Goal: Information Seeking & Learning: Find contact information

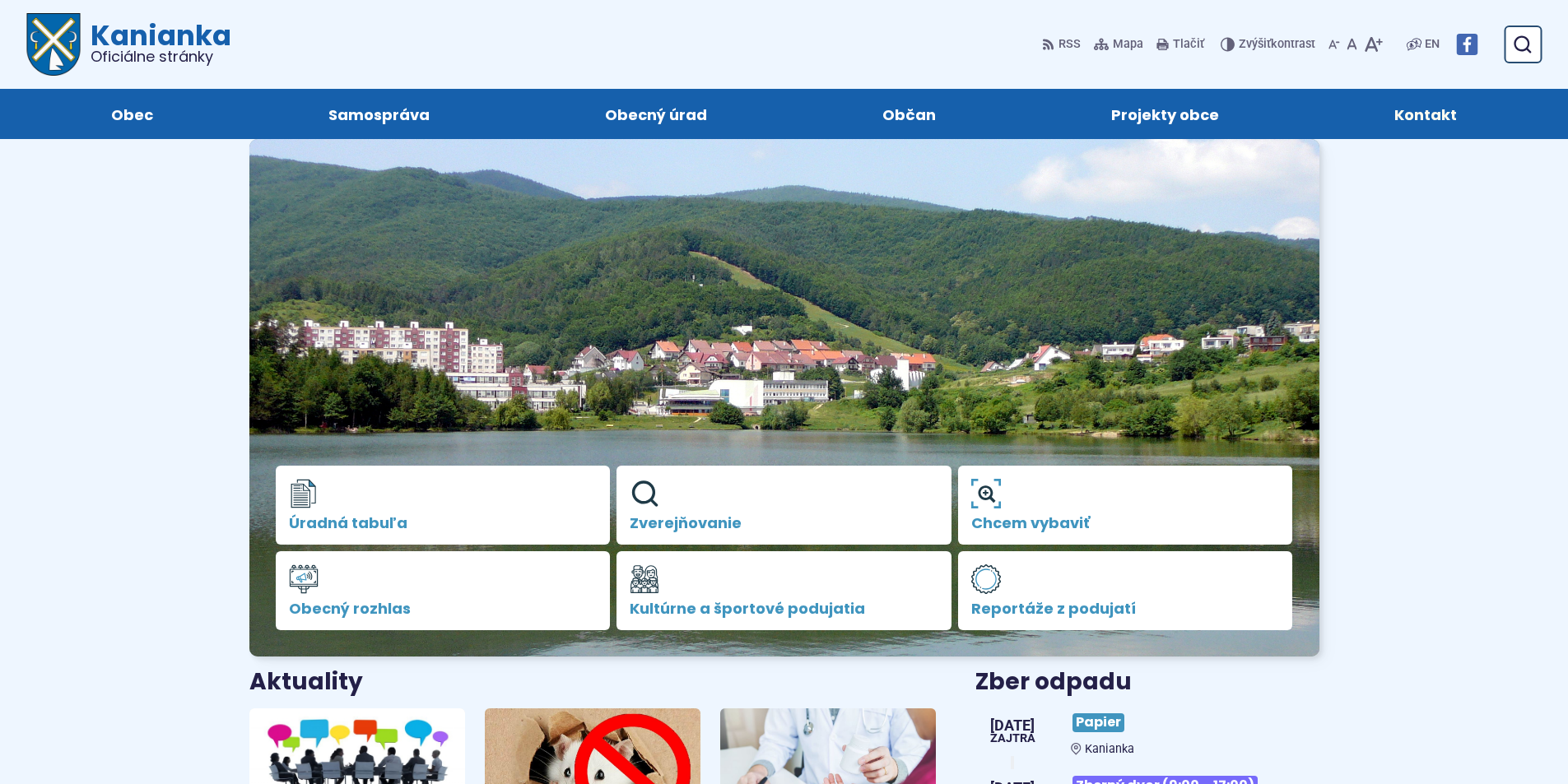
click at [1439, 119] on span "Kontakt" at bounding box center [1426, 113] width 63 height 50
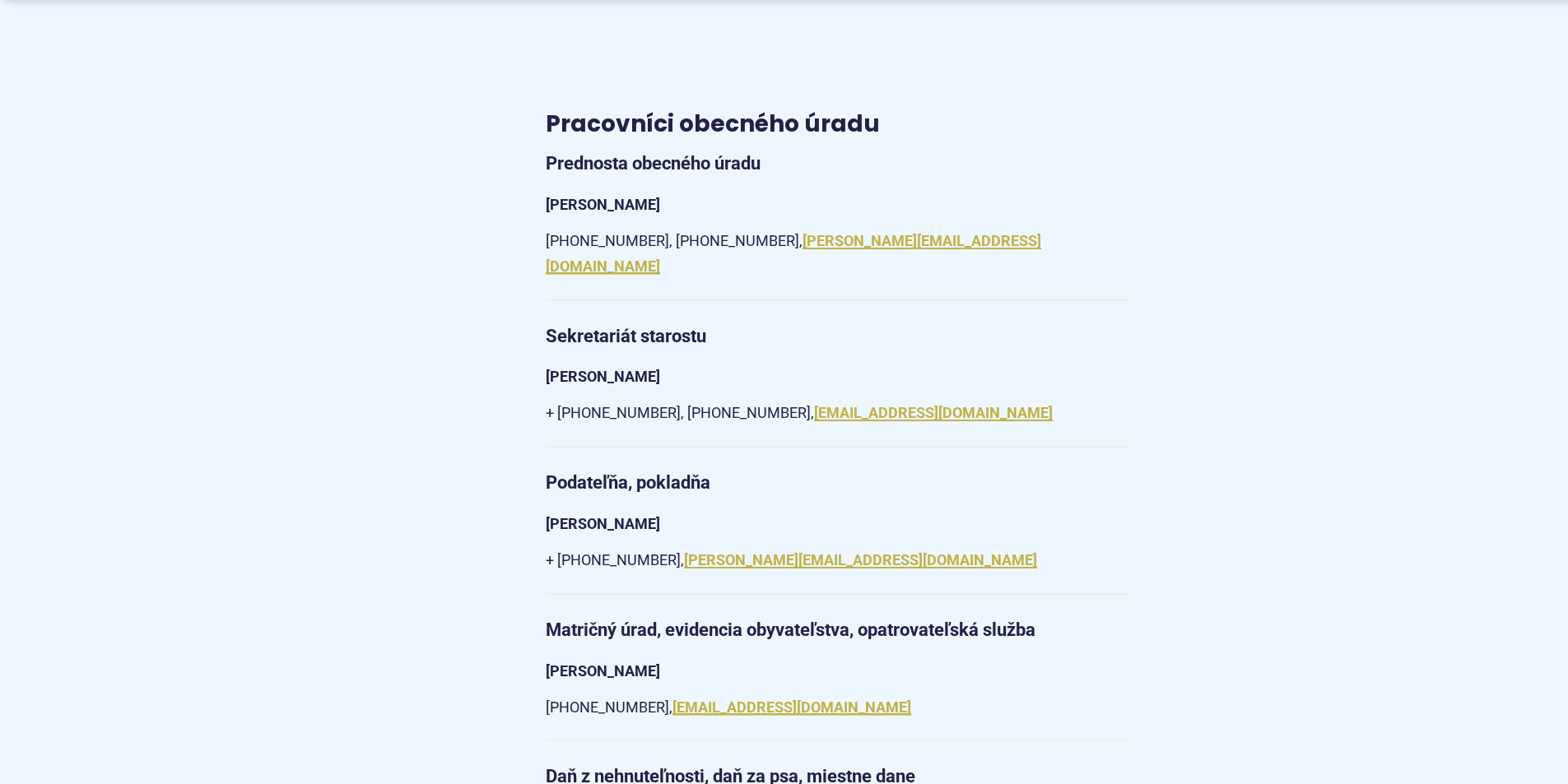
scroll to position [1399, 0]
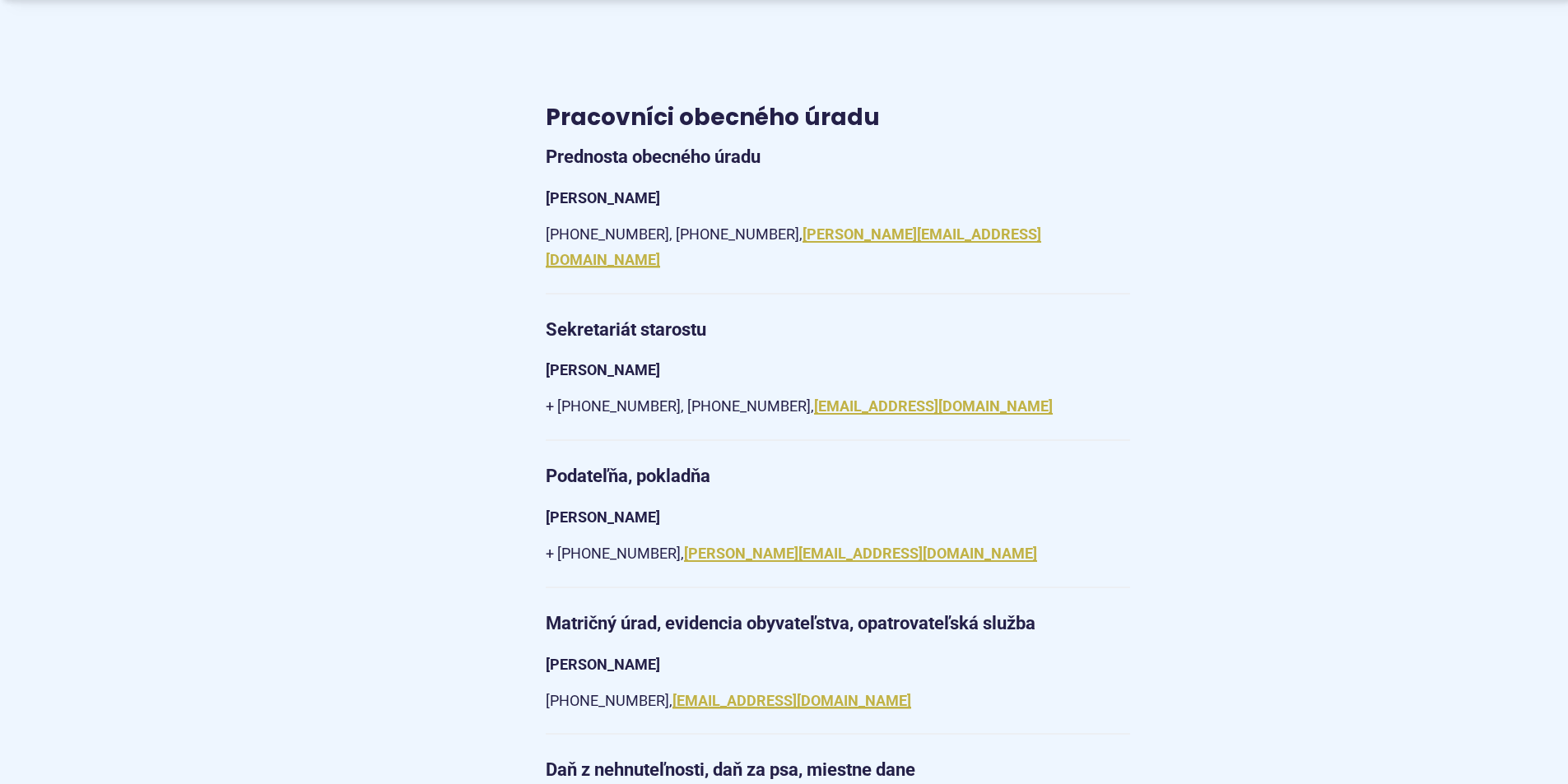
drag, startPoint x: 787, startPoint y: 237, endPoint x: 838, endPoint y: 237, distance: 51.0
click at [838, 237] on p "+421 (0) 46 518 60 38, +421 (0) 940 647 970, m.badak@kanianka.sk" at bounding box center [838, 247] width 585 height 50
